Goal: Task Accomplishment & Management: Complete application form

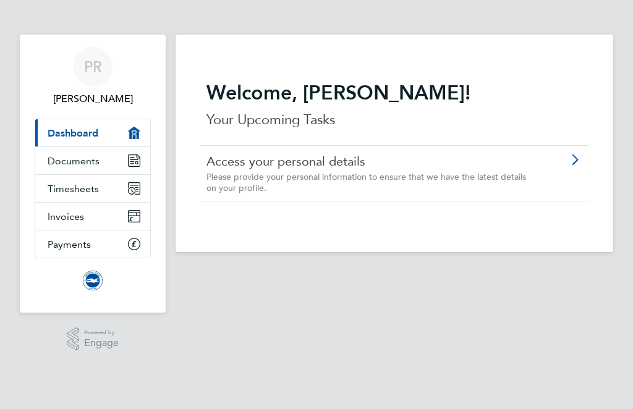
click at [117, 190] on link "Timesheets" at bounding box center [92, 188] width 115 height 27
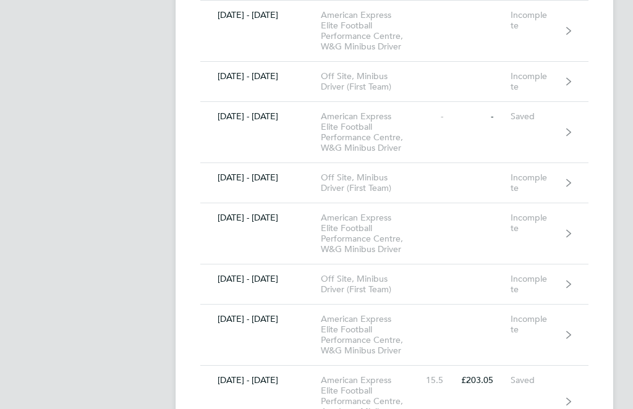
scroll to position [3247, 0]
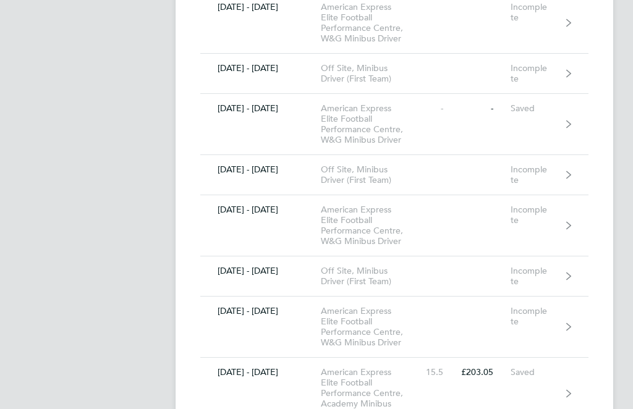
click at [502, 377] on div "£203.05" at bounding box center [485, 372] width 51 height 11
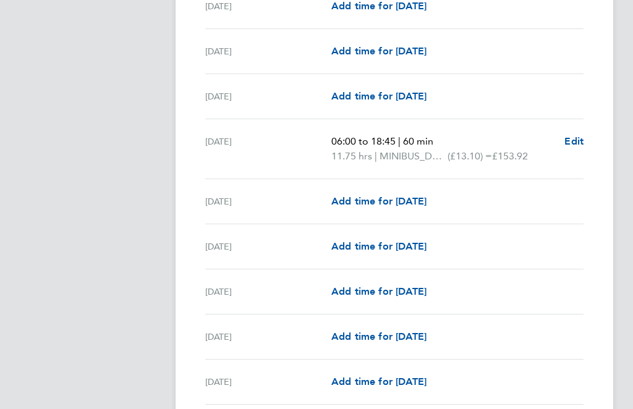
scroll to position [1199, 0]
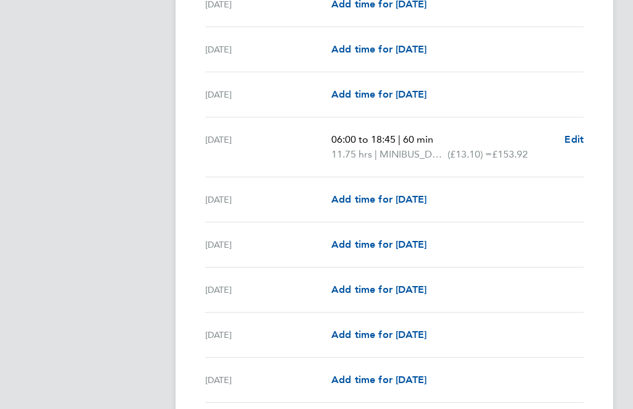
click at [421, 242] on span "Add time for [DATE]" at bounding box center [378, 245] width 95 height 12
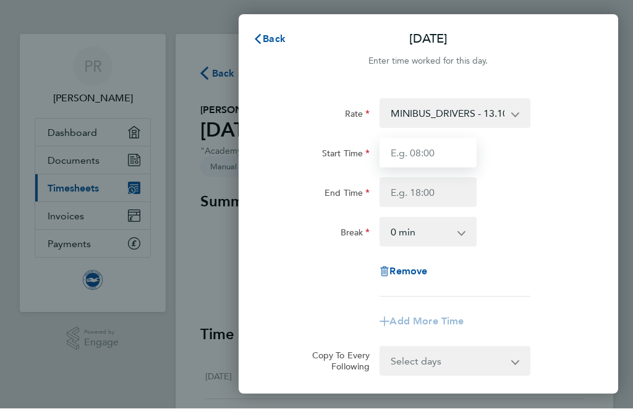
click at [433, 150] on input "Start Time" at bounding box center [427, 153] width 97 height 30
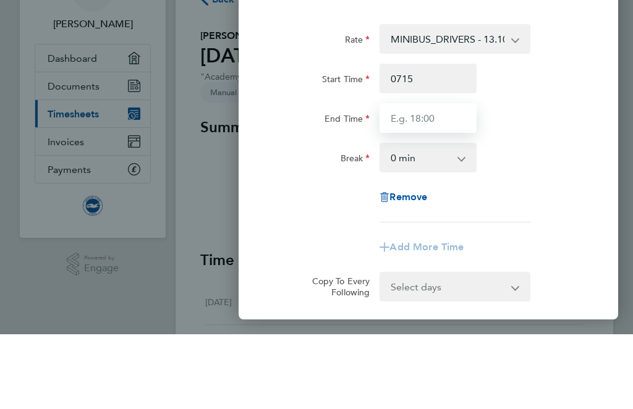
click at [436, 178] on input "End Time" at bounding box center [427, 193] width 97 height 30
type input "07:15"
click at [420, 178] on input "End Time" at bounding box center [427, 193] width 97 height 30
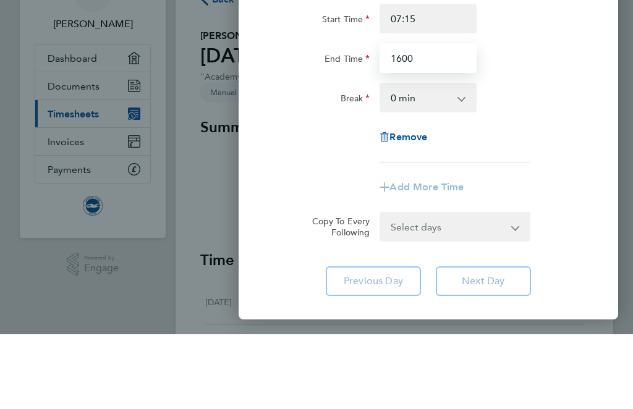
scroll to position [62, 0]
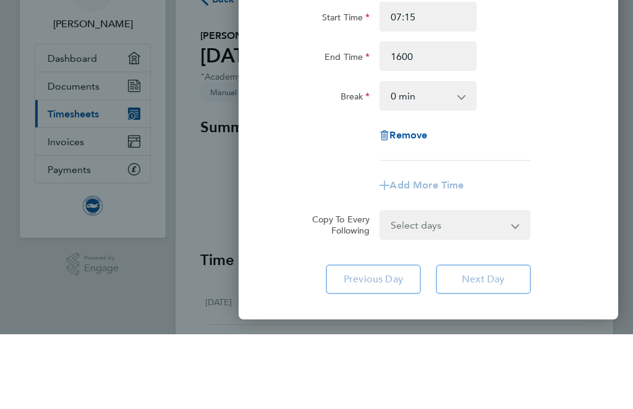
click at [458, 157] on select "0 min 15 min 30 min 45 min 60 min 75 min 90 min" at bounding box center [421, 170] width 80 height 27
type input "16:00"
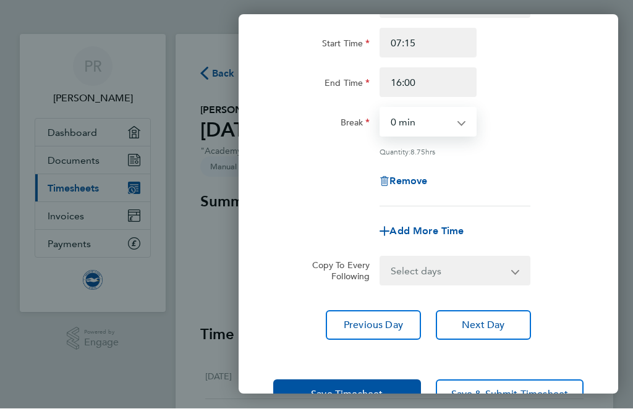
scroll to position [109, 0]
click at [366, 392] on span "Save Timesheet" at bounding box center [347, 395] width 72 height 12
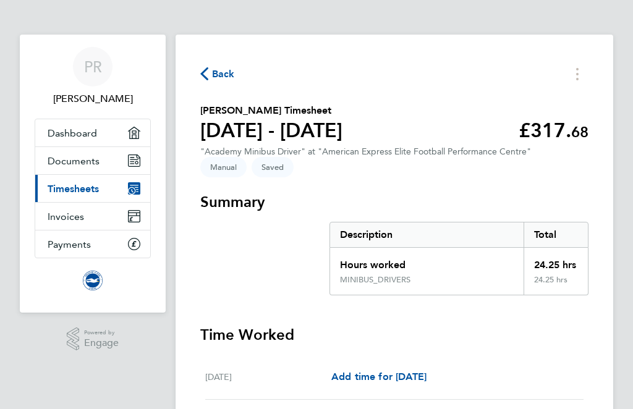
click at [211, 70] on span "Back" at bounding box center [217, 73] width 35 height 12
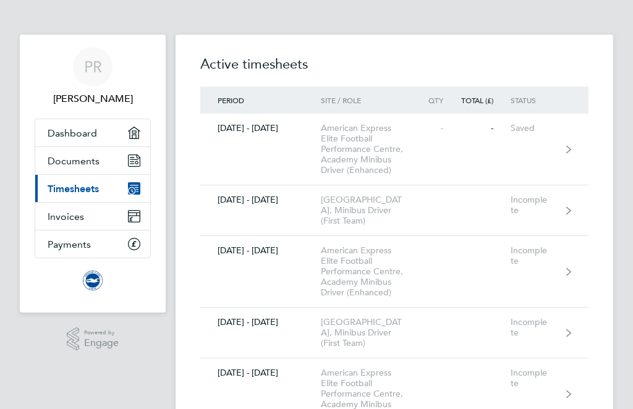
click at [100, 72] on span "PR" at bounding box center [93, 67] width 18 height 16
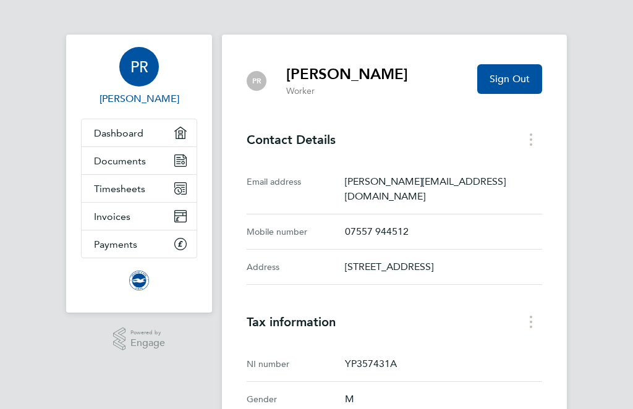
click at [509, 80] on span "Sign Out" at bounding box center [509, 79] width 40 height 12
